Goal: Information Seeking & Learning: Learn about a topic

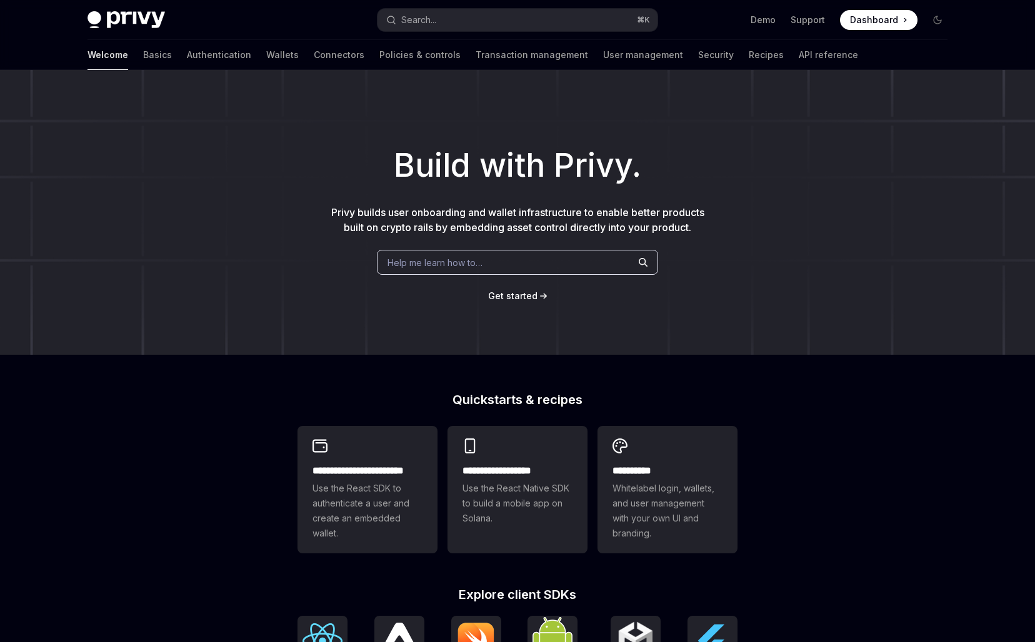
click at [447, 259] on span "Help me learn how to…" at bounding box center [434, 262] width 95 height 13
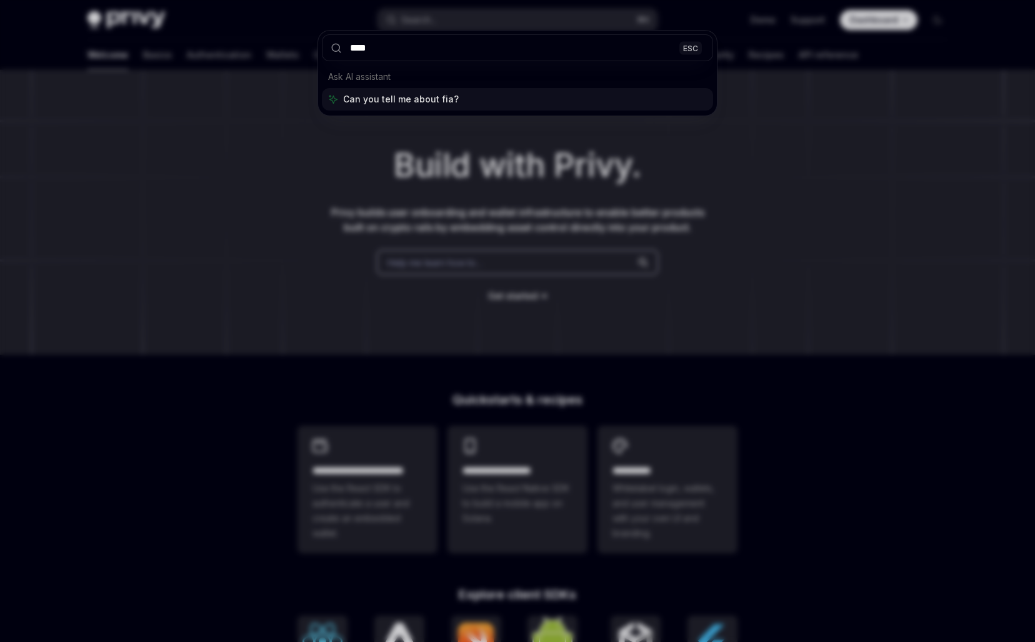
type input "****"
type textarea "*"
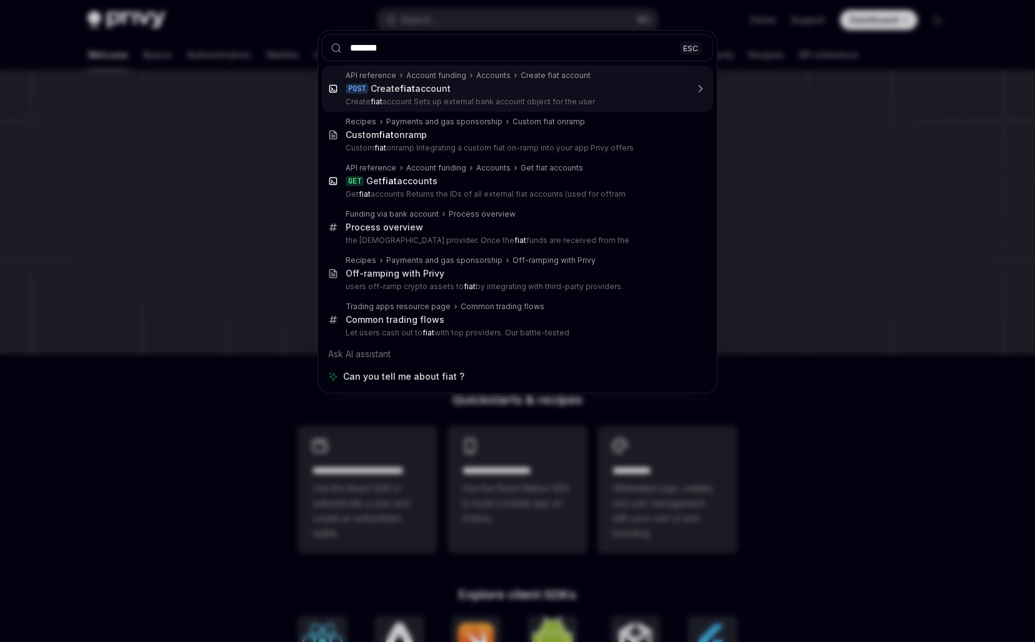
type input "*******"
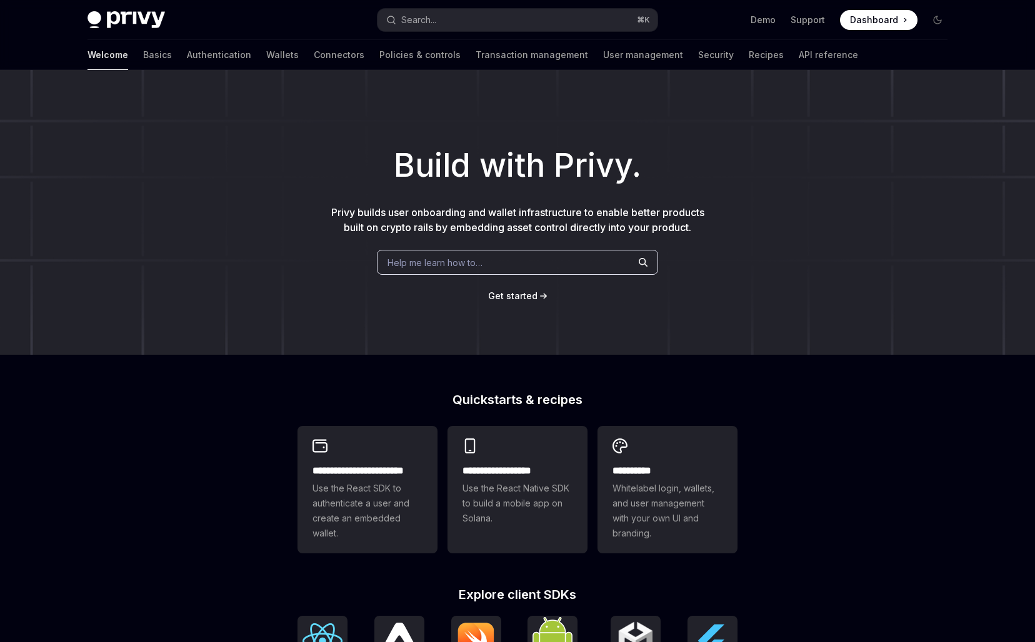
scroll to position [855, 0]
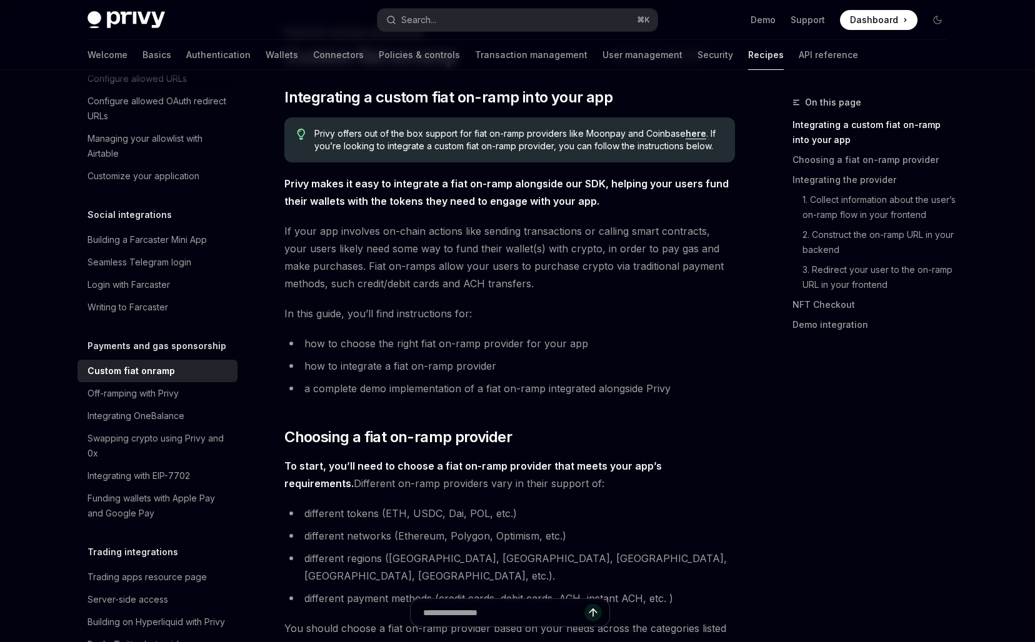
drag, startPoint x: 479, startPoint y: 206, endPoint x: 475, endPoint y: 326, distance: 120.6
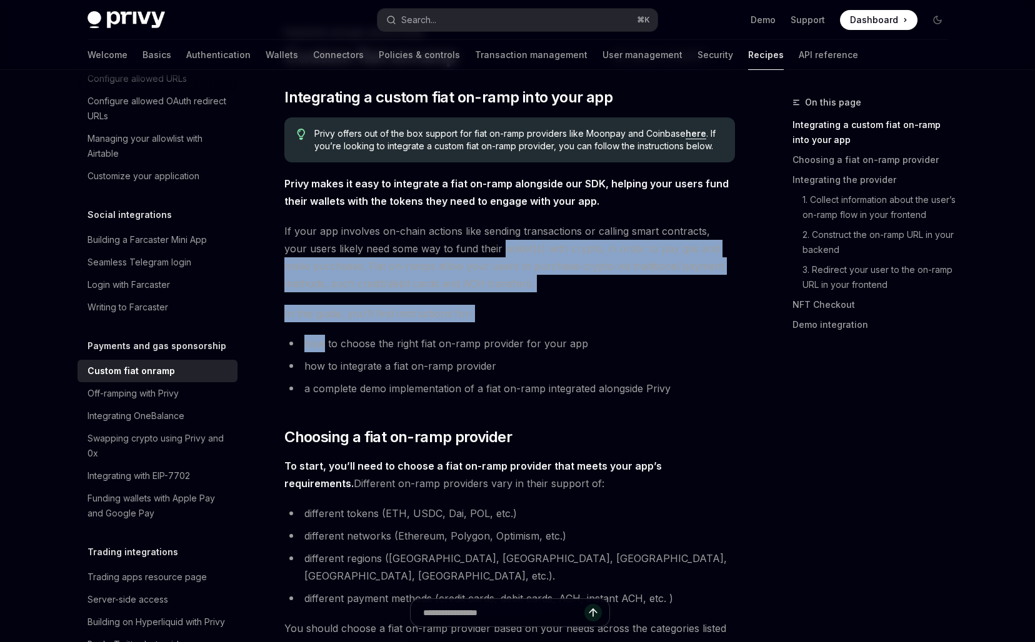
drag, startPoint x: 475, startPoint y: 326, endPoint x: 480, endPoint y: 242, distance: 84.5
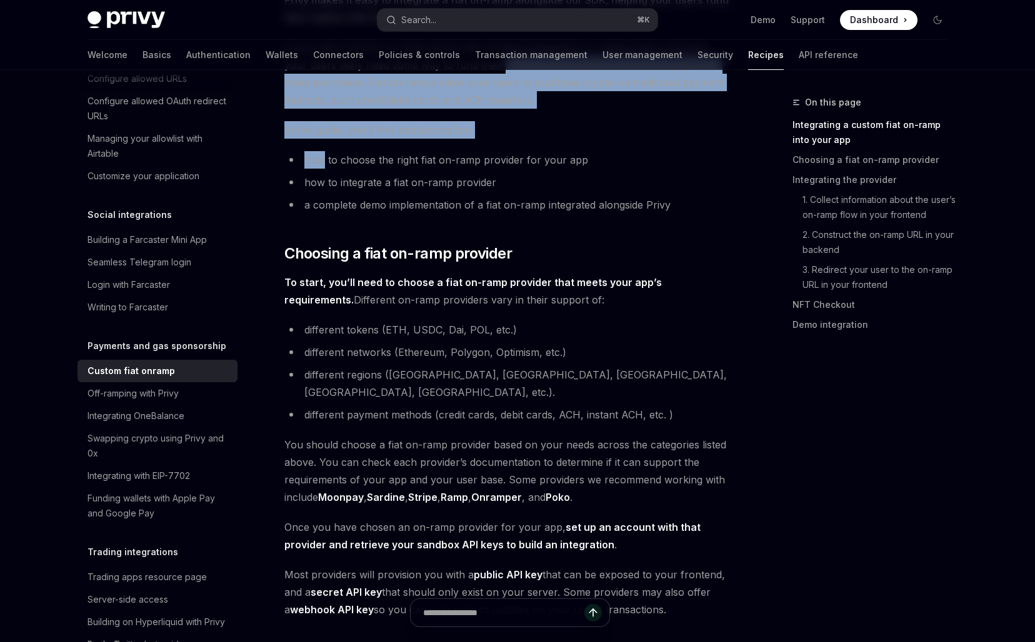
scroll to position [436, 0]
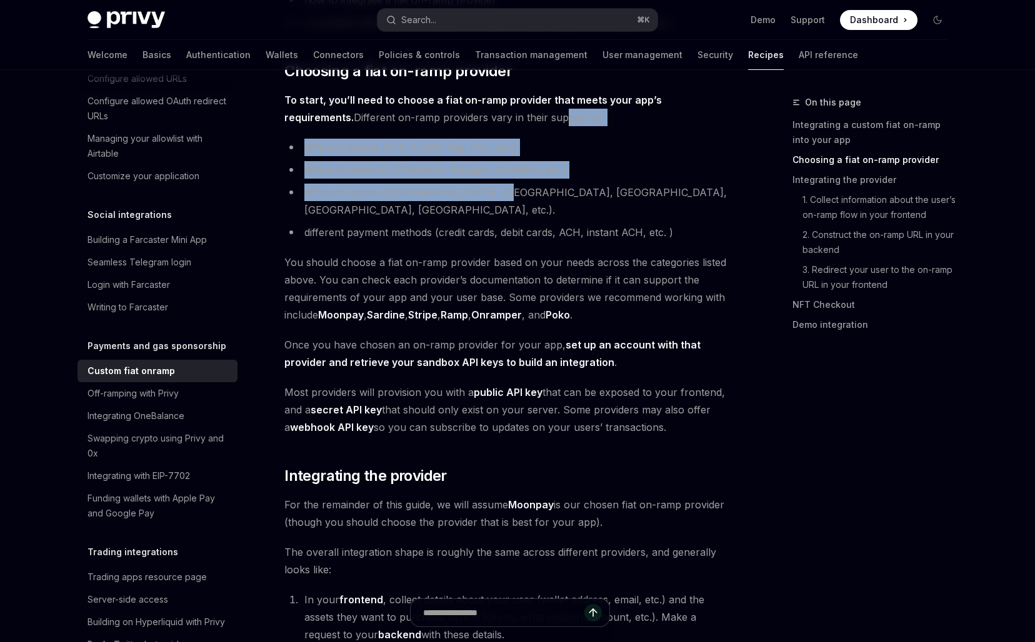
drag, startPoint x: 487, startPoint y: 134, endPoint x: 487, endPoint y: 200, distance: 65.6
click at [487, 201] on li "different regions ([GEOGRAPHIC_DATA], [GEOGRAPHIC_DATA], [GEOGRAPHIC_DATA], [GE…" at bounding box center [509, 201] width 450 height 35
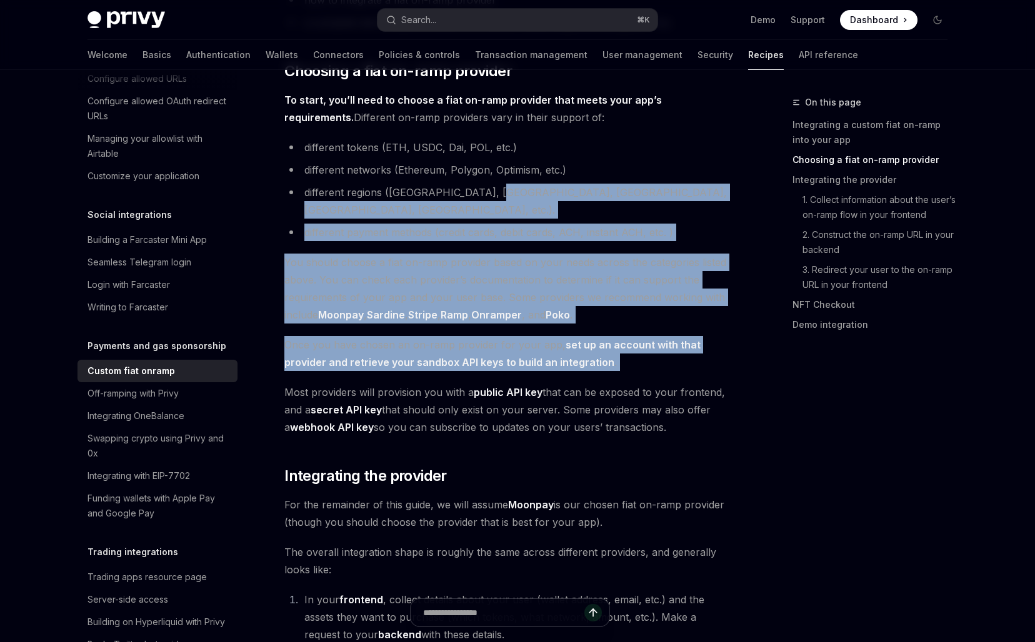
drag, startPoint x: 487, startPoint y: 201, endPoint x: 697, endPoint y: 346, distance: 256.0
click at [697, 346] on span "Once you have chosen an on-ramp provider for your app, set up an account with t…" at bounding box center [509, 353] width 450 height 35
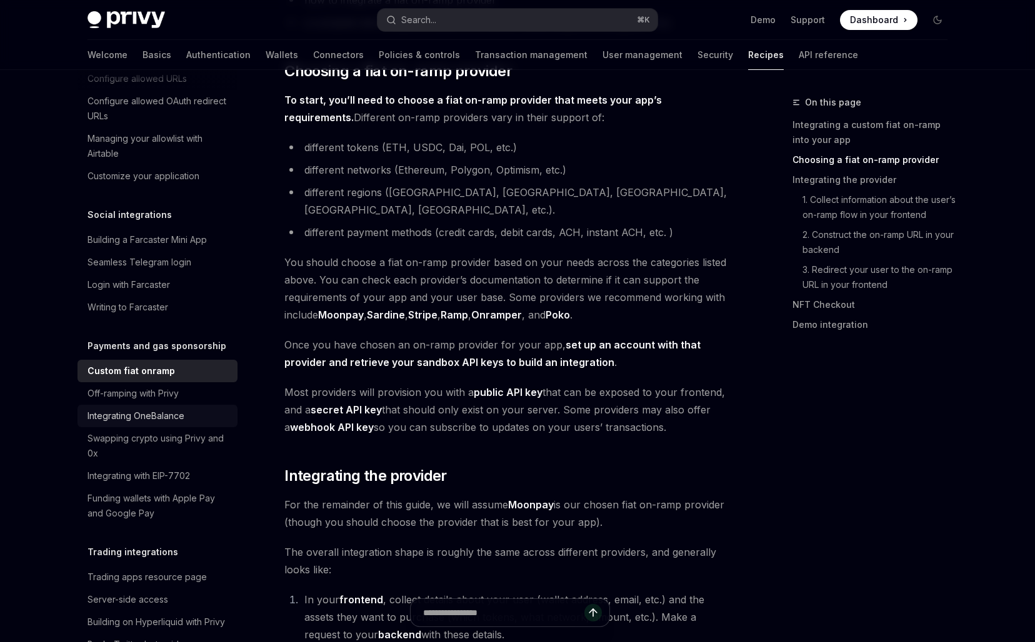
click at [169, 405] on link "Integrating OneBalance" at bounding box center [157, 416] width 160 height 22
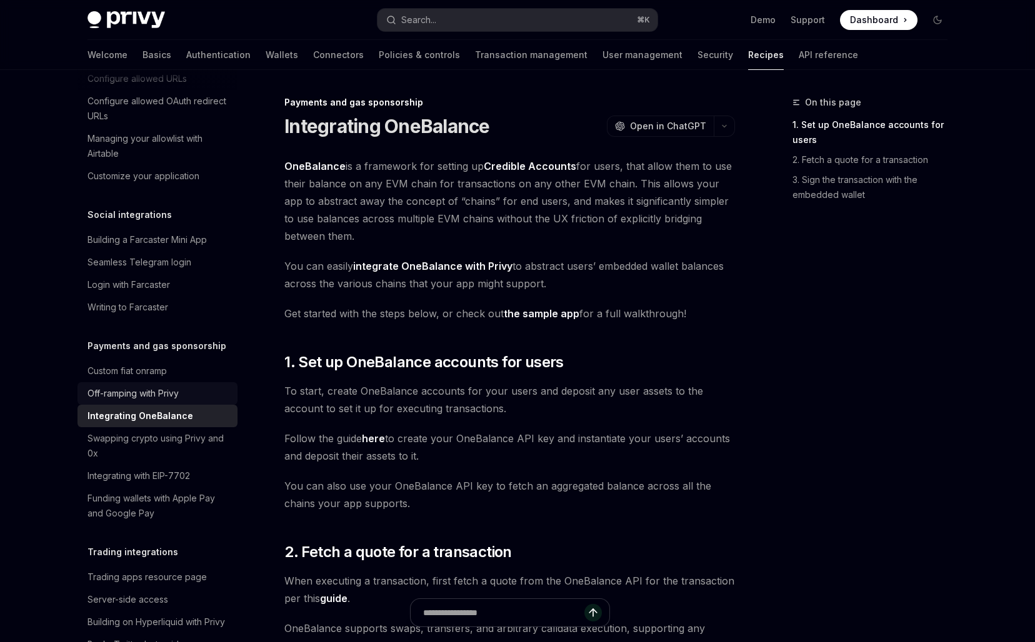
click at [169, 386] on div "Off-ramping with Privy" at bounding box center [132, 393] width 91 height 15
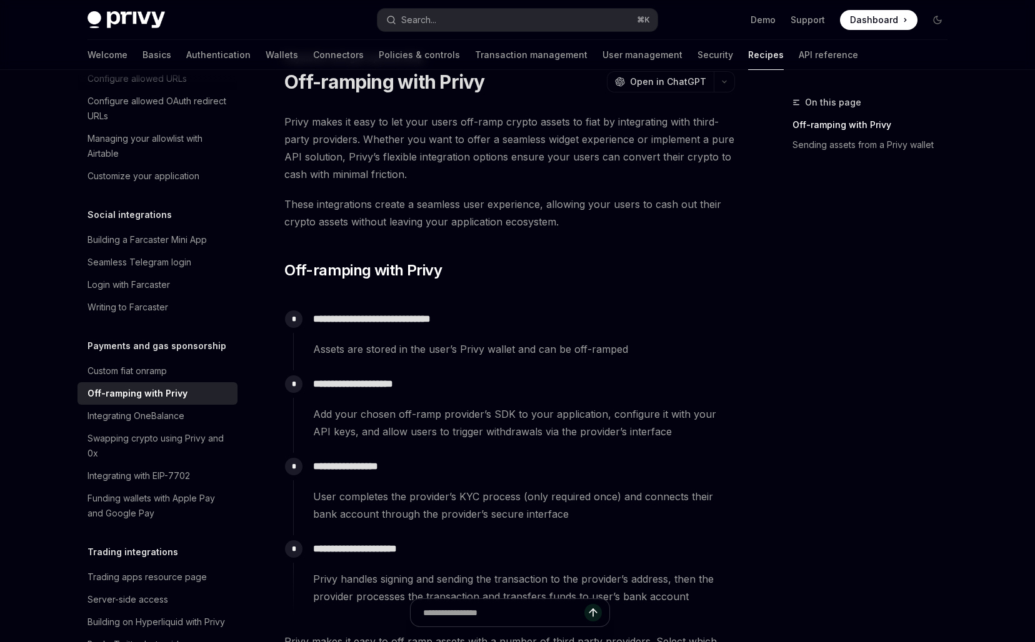
scroll to position [171, 0]
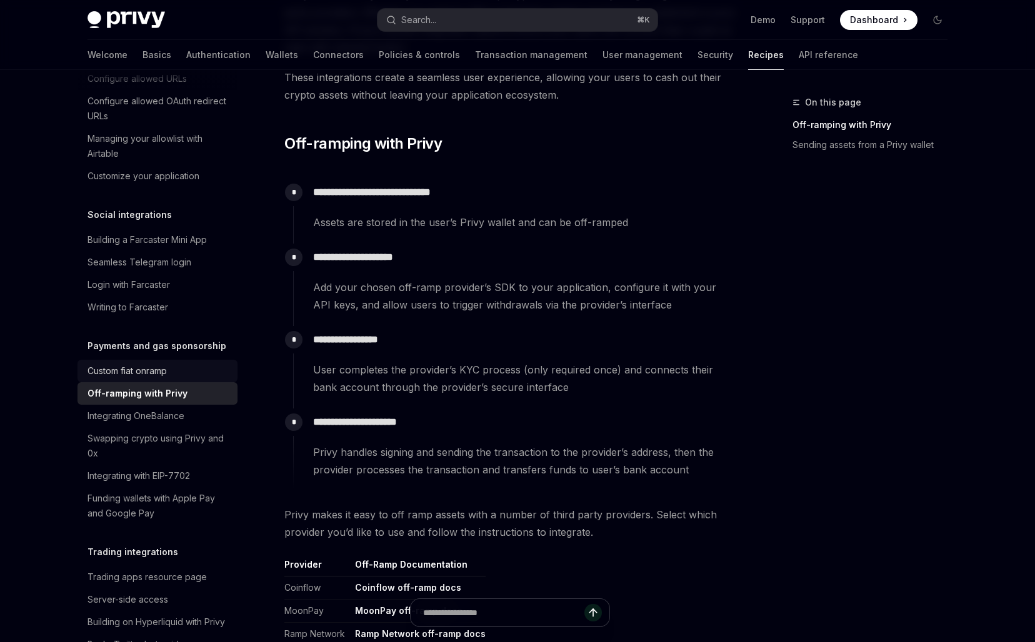
click at [166, 364] on div "Custom fiat onramp" at bounding box center [126, 371] width 79 height 15
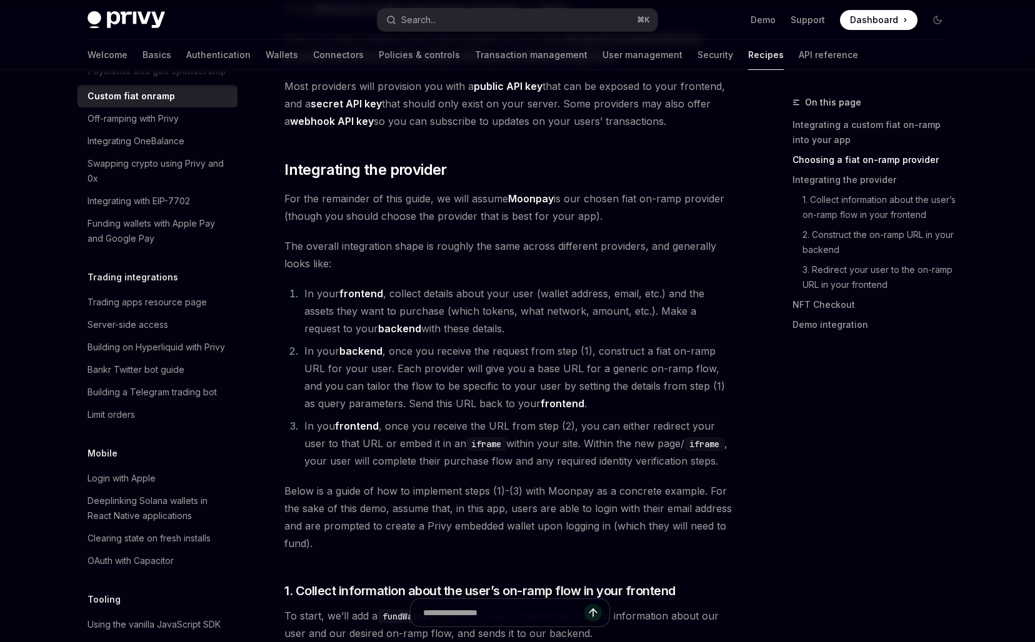
scroll to position [849, 0]
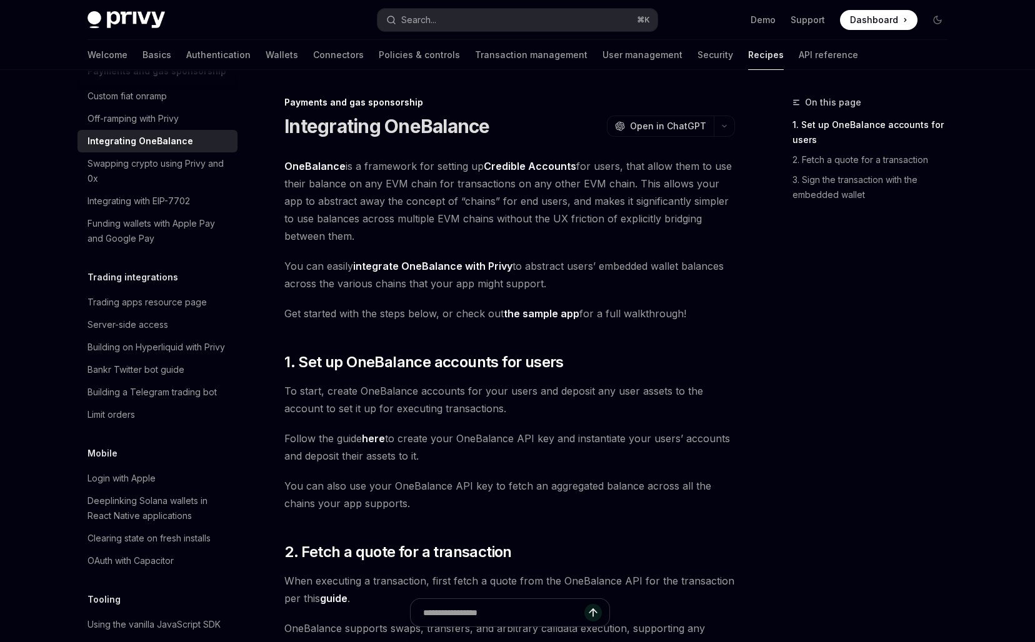
click at [250, 60] on div "Welcome Basics Authentication Wallets Connectors Policies & controls Transactio…" at bounding box center [472, 55] width 770 height 30
drag, startPoint x: 378, startPoint y: 57, endPoint x: 425, endPoint y: 57, distance: 46.9
click at [379, 57] on link "Policies & controls" at bounding box center [419, 55] width 81 height 30
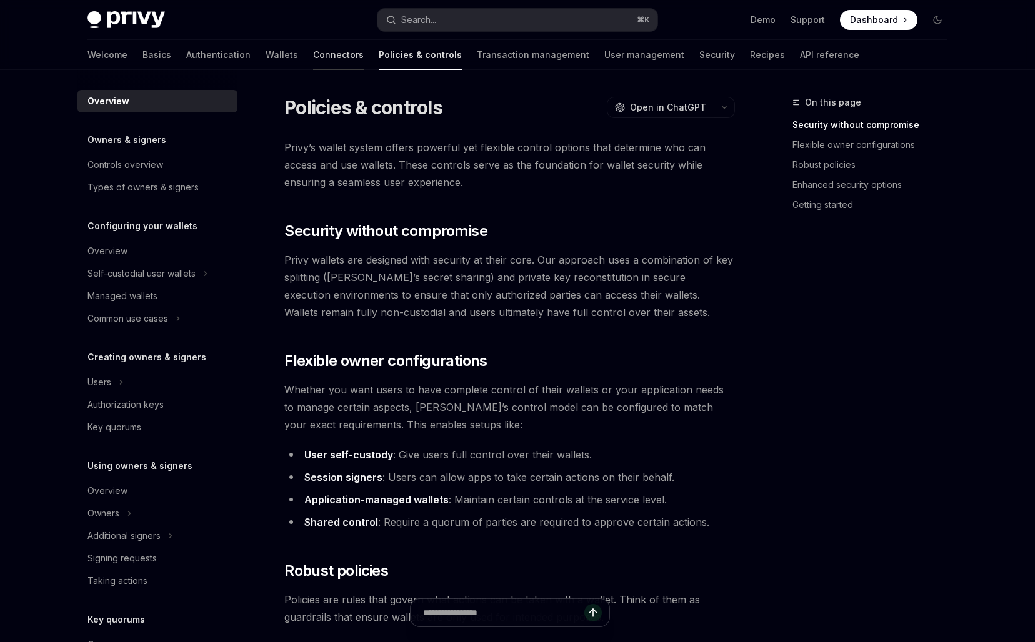
click at [313, 59] on link "Connectors" at bounding box center [338, 55] width 51 height 30
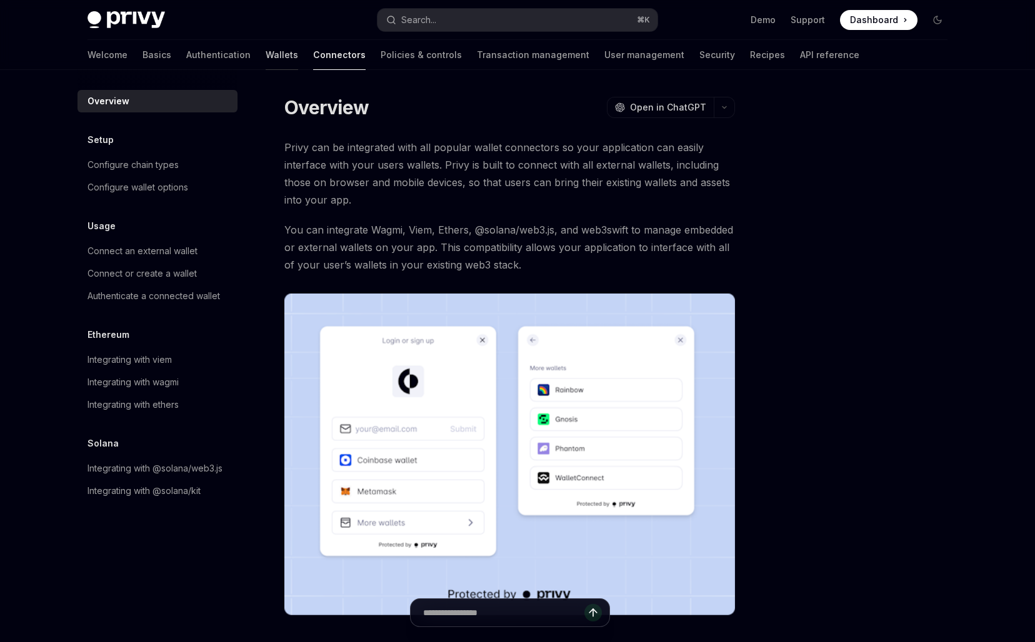
click at [266, 60] on link "Wallets" at bounding box center [282, 55] width 32 height 30
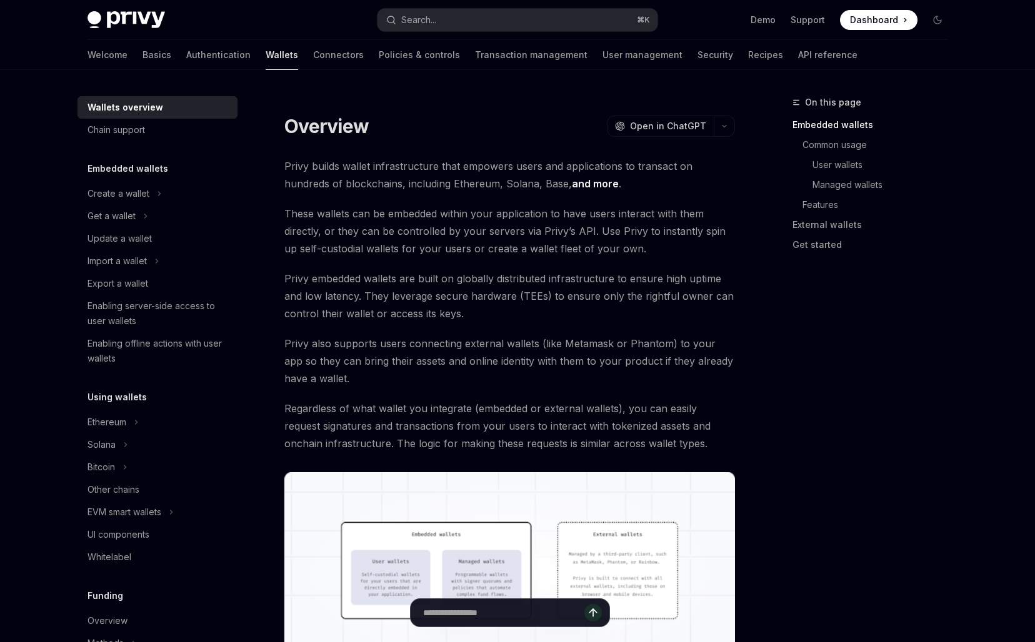
click at [251, 57] on div "Welcome Basics Authentication Wallets Connectors Policies & controls Transactio…" at bounding box center [472, 55] width 770 height 30
click at [313, 66] on link "Connectors" at bounding box center [338, 55] width 51 height 30
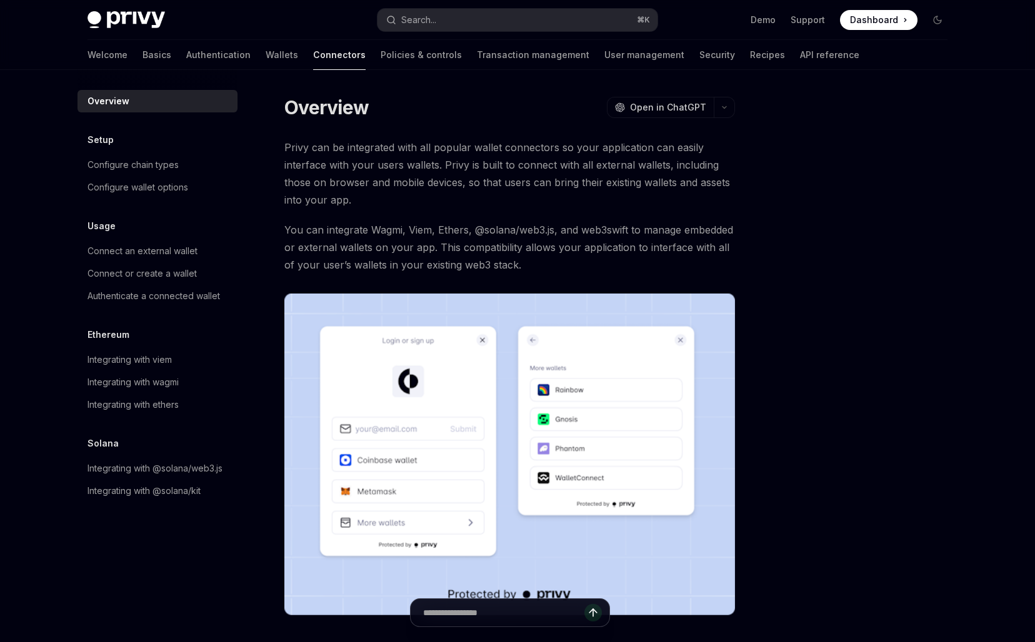
scroll to position [66, 0]
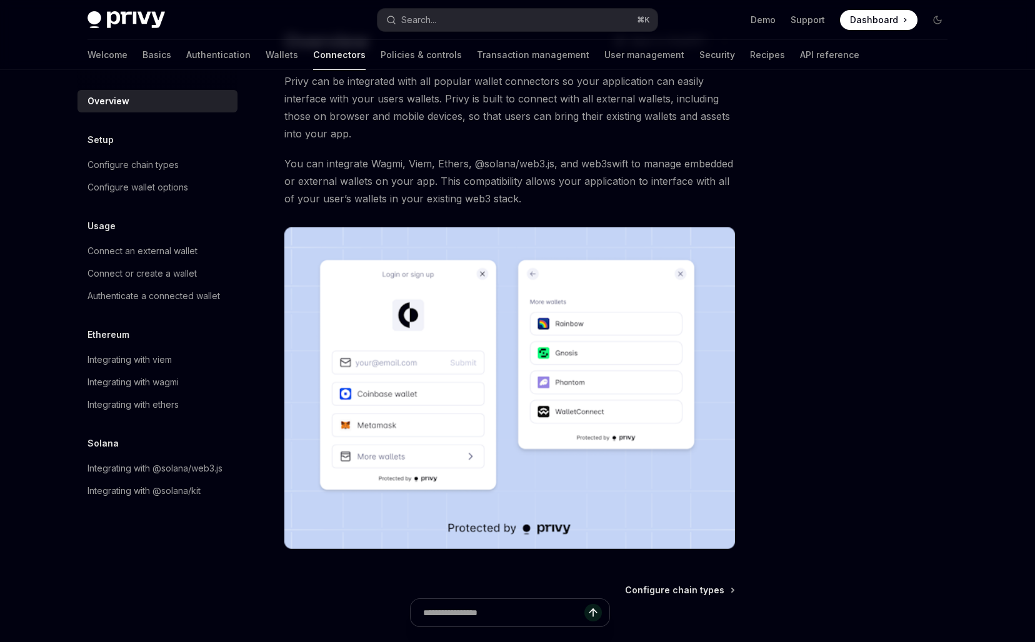
click at [795, 336] on div at bounding box center [862, 368] width 190 height 547
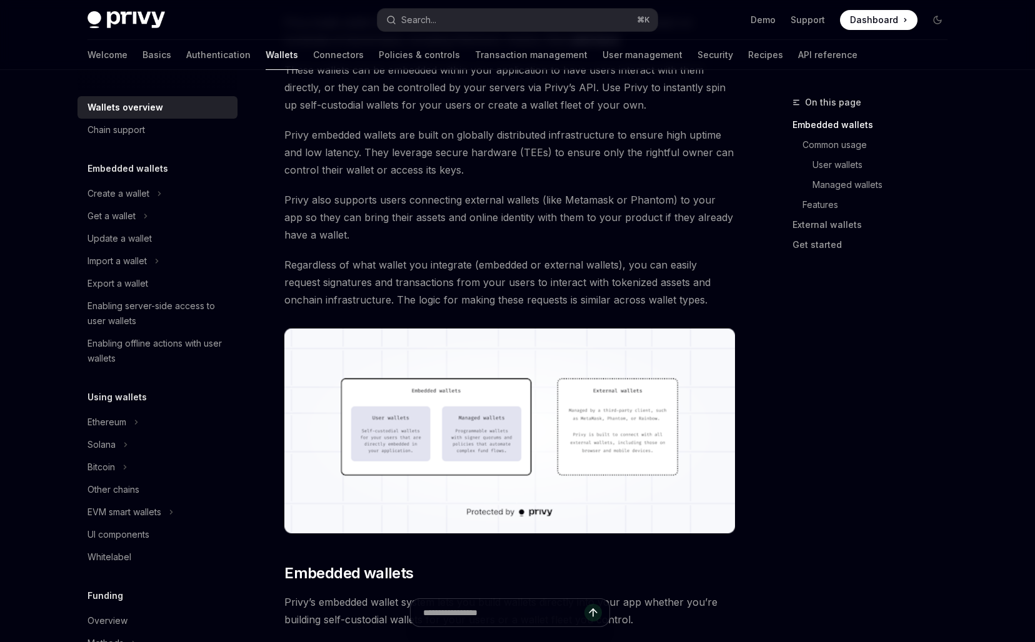
scroll to position [289, 0]
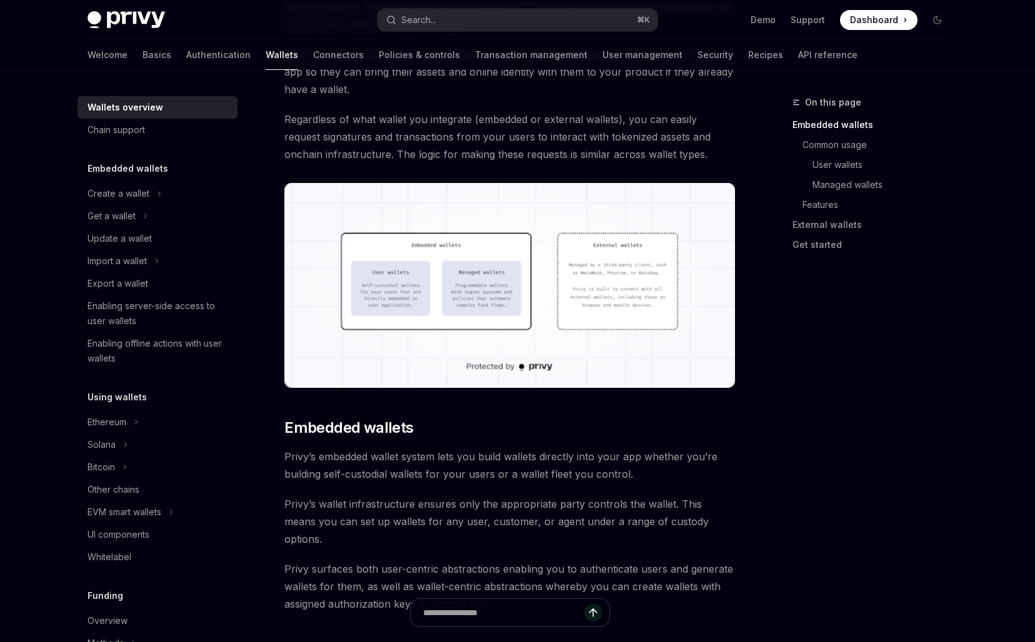
type textarea "*"
